Goal: Information Seeking & Learning: Learn about a topic

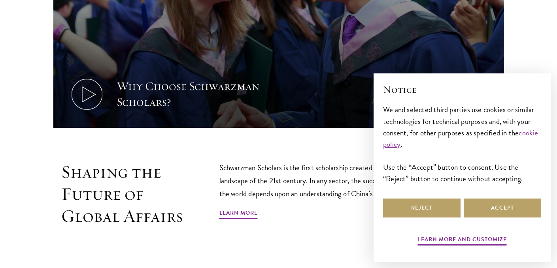
scroll to position [376, 0]
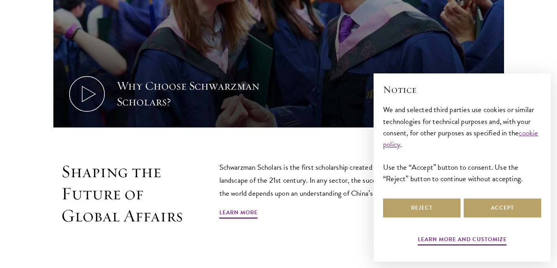
click at [321, 205] on div "Schwarzman Scholars is the first scholarship created to respond to the geopolit…" at bounding box center [343, 194] width 249 height 66
click at [497, 203] on button "Accept" at bounding box center [503, 208] width 78 height 19
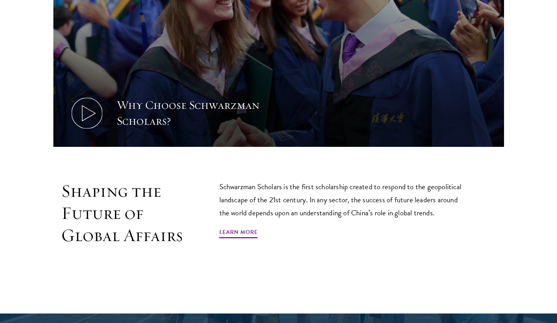
scroll to position [358, 0]
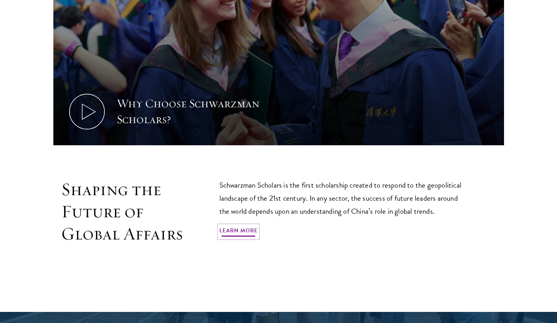
click at [240, 225] on link "Learn More" at bounding box center [238, 231] width 38 height 12
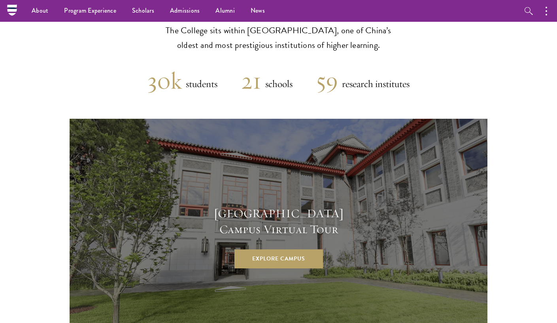
scroll to position [1996, 0]
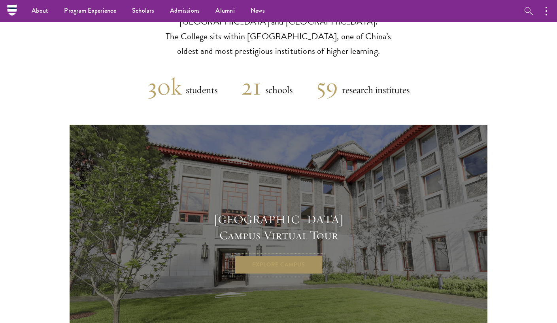
click at [285, 255] on link "Explore Campus" at bounding box center [278, 264] width 89 height 19
